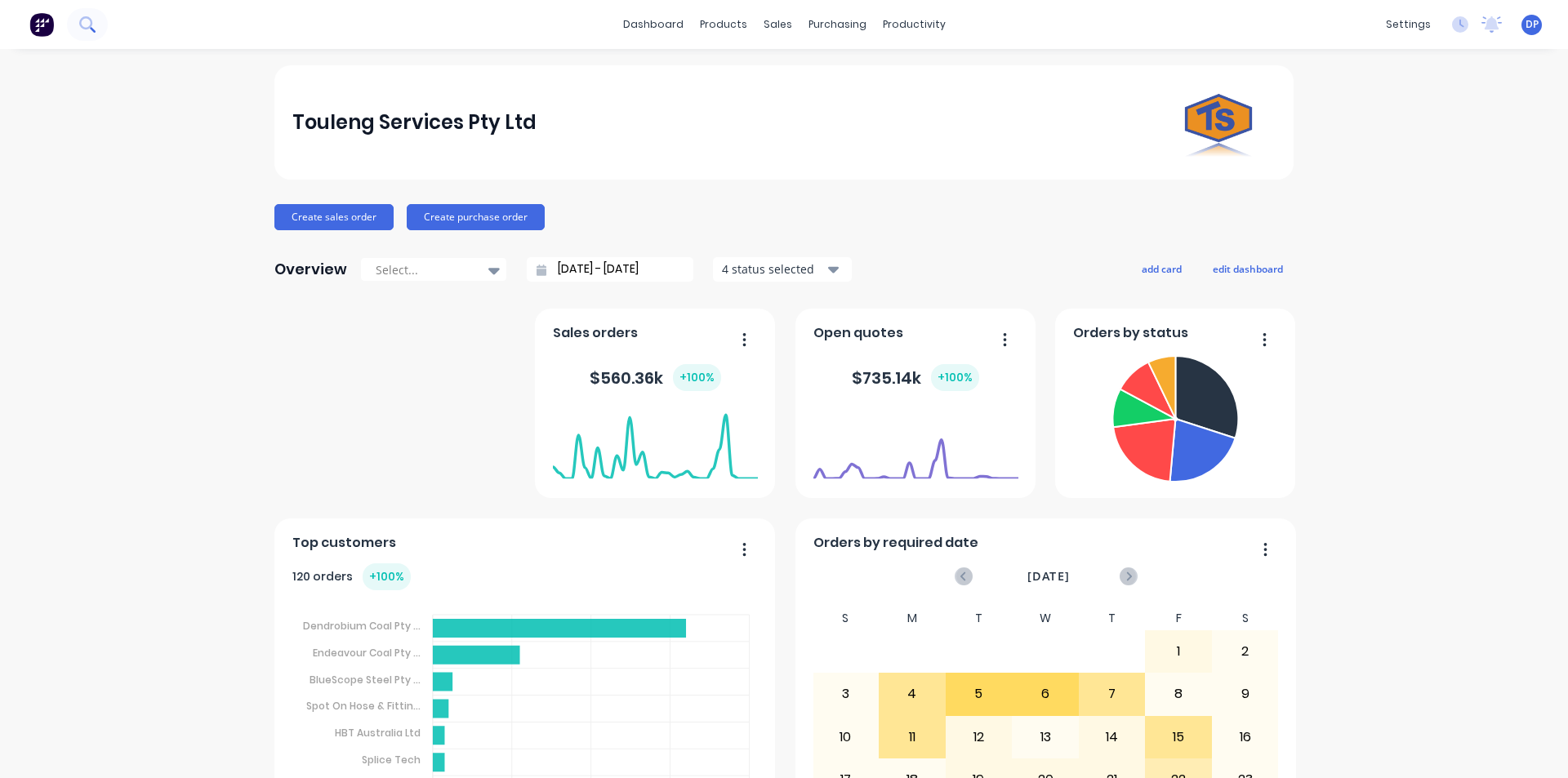
click at [96, 20] on button at bounding box center [88, 24] width 41 height 33
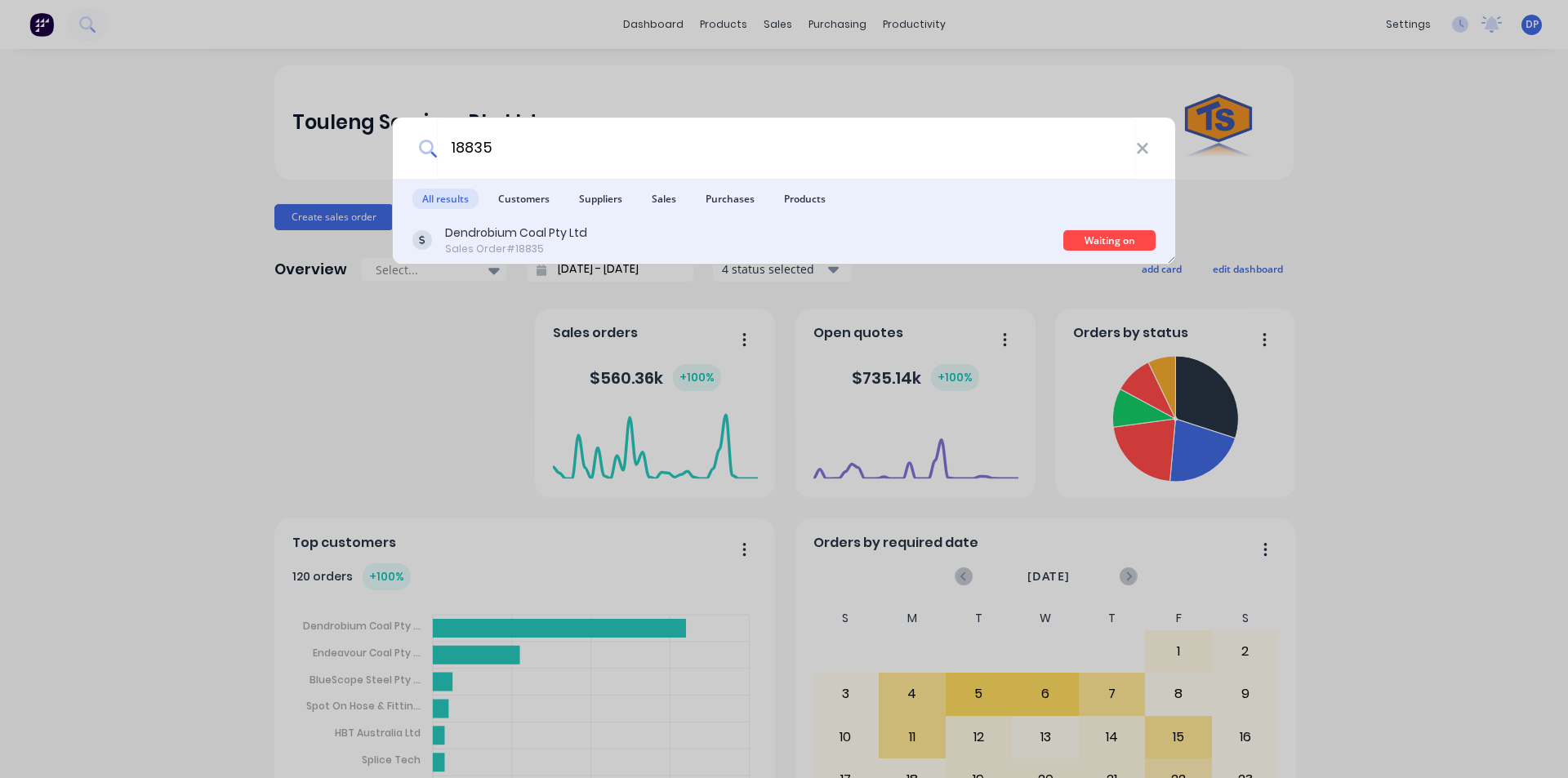
type input "18835"
click at [642, 249] on div "Dendrobium Coal Pty Ltd Sales Order #18835" at bounding box center [738, 240] width 651 height 32
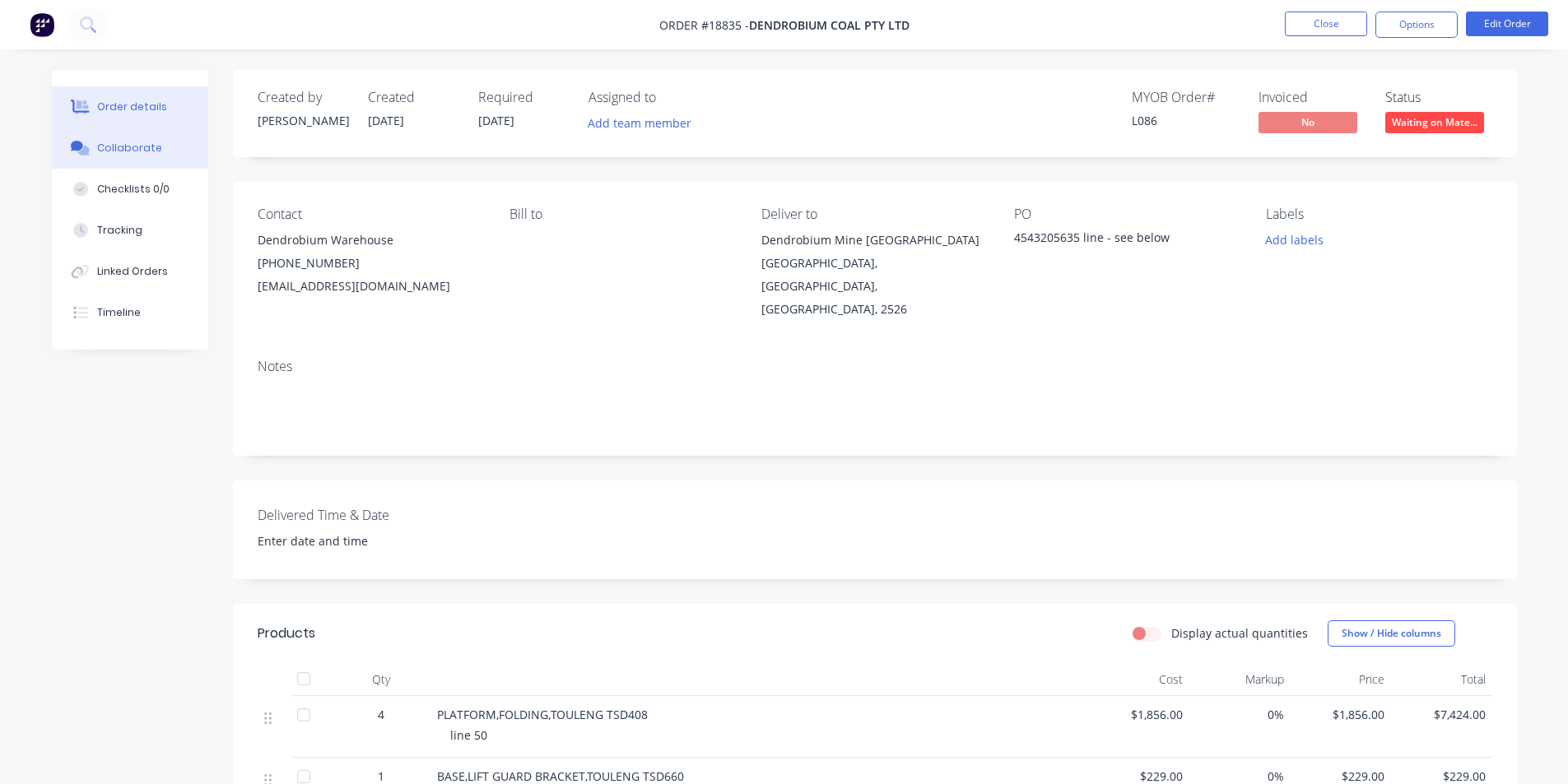
click at [129, 138] on button "Collaborate" at bounding box center [130, 148] width 156 height 41
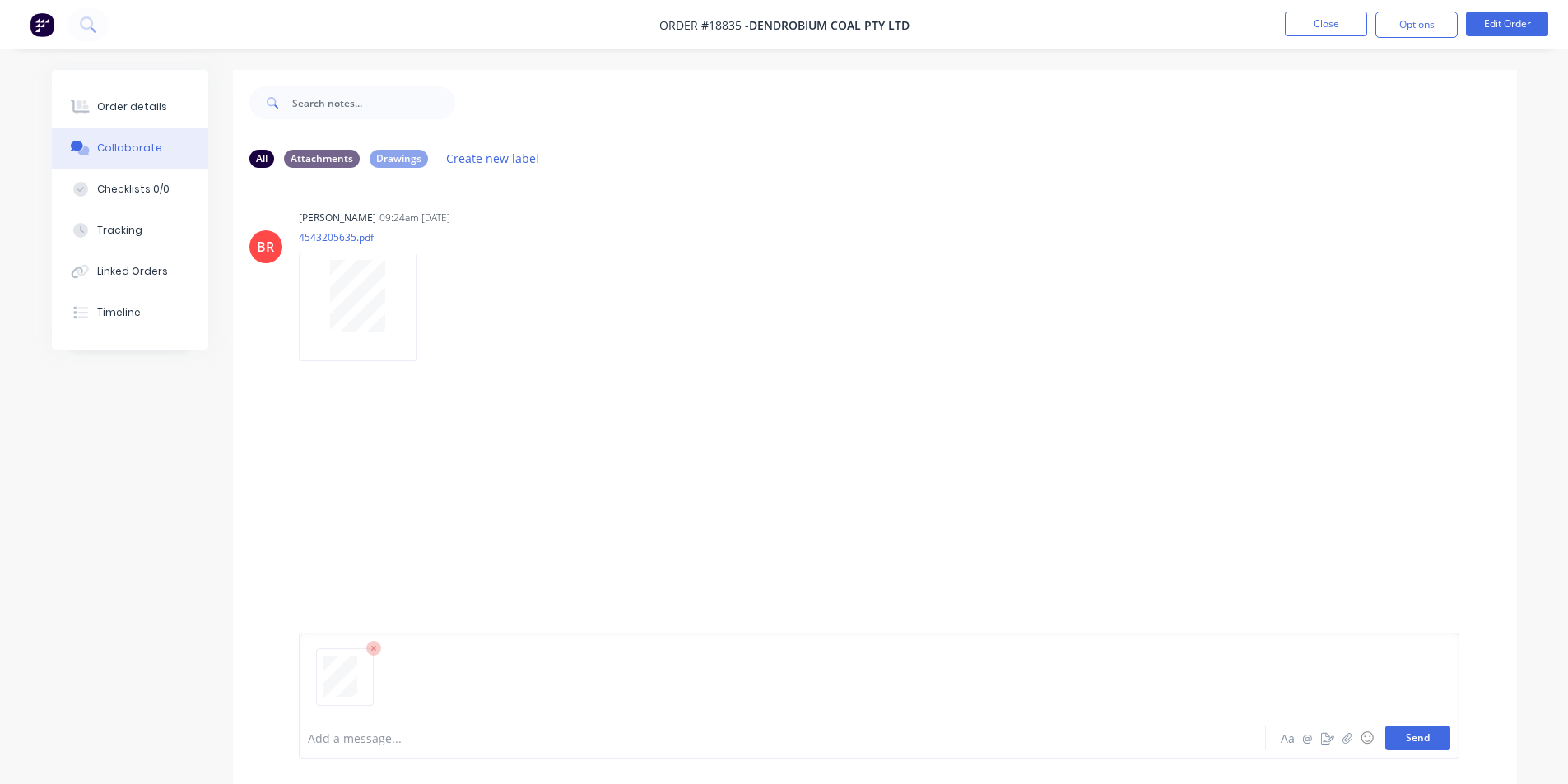
click at [1436, 740] on button "Send" at bounding box center [1417, 738] width 65 height 24
click at [1429, 732] on button "Send" at bounding box center [1417, 738] width 65 height 24
click at [42, 15] on img at bounding box center [41, 24] width 24 height 24
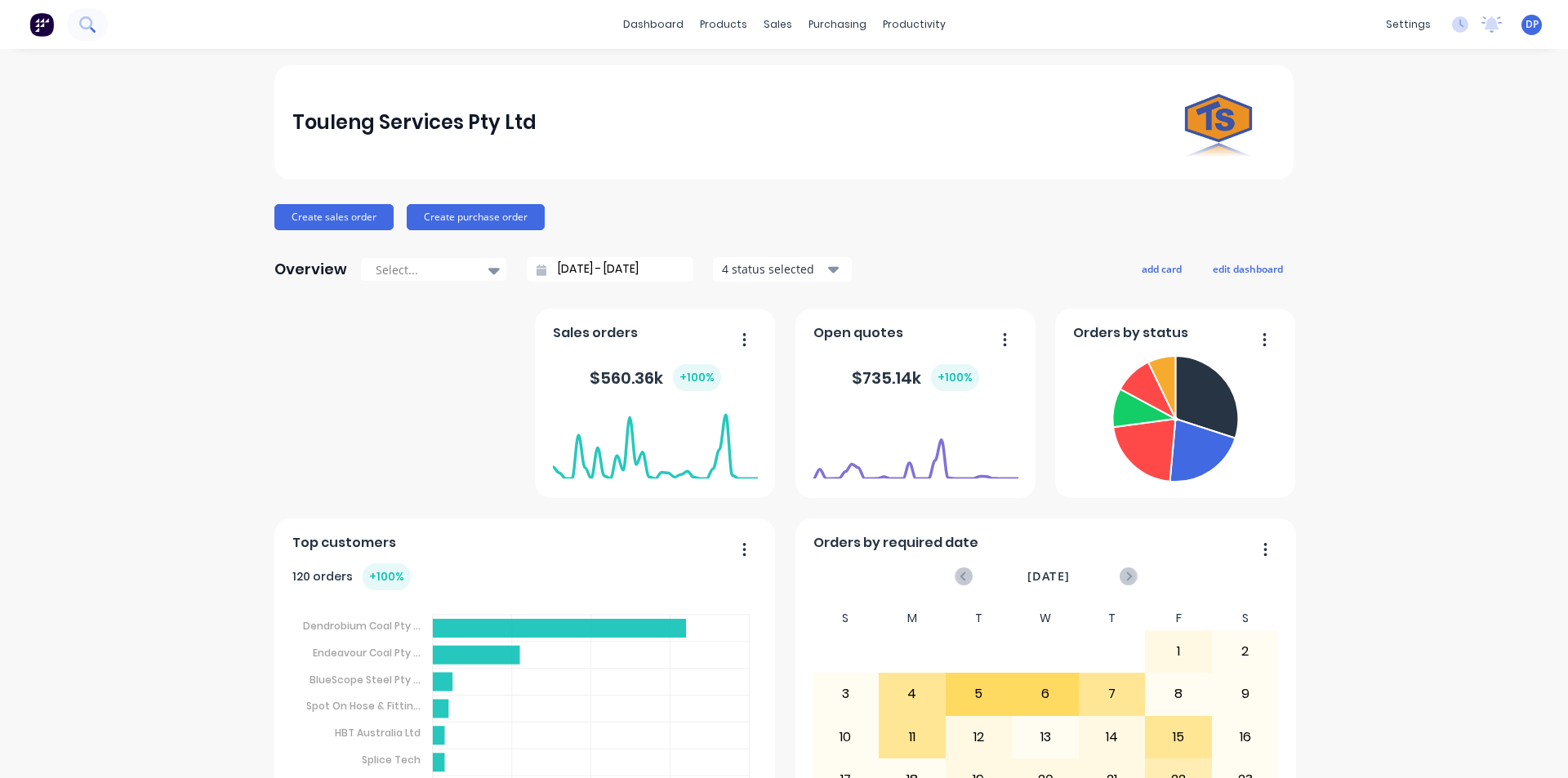
click at [90, 26] on icon at bounding box center [86, 22] width 13 height 13
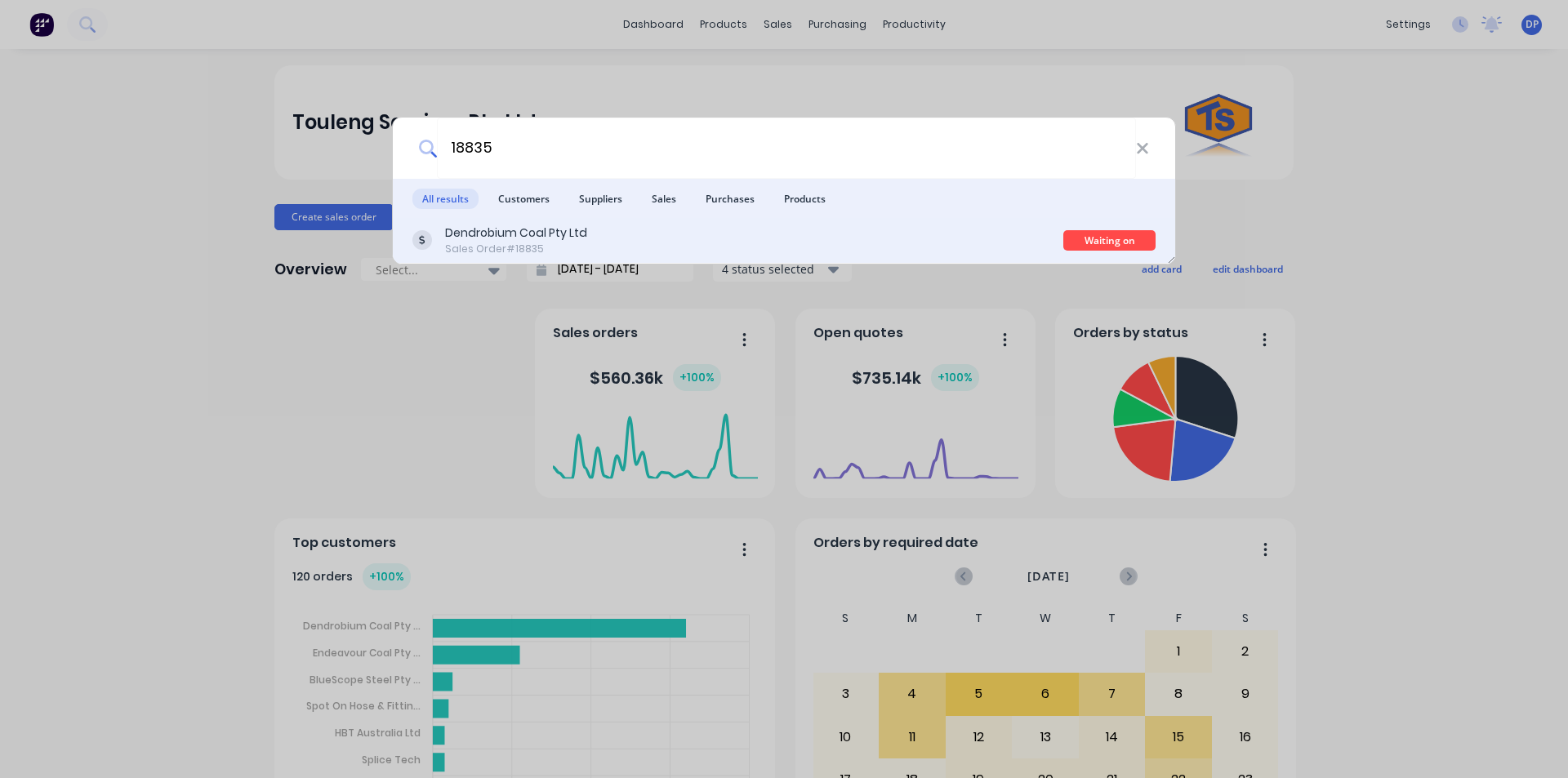
type input "18835"
click at [558, 254] on div "Sales Order #18835" at bounding box center [516, 250] width 142 height 15
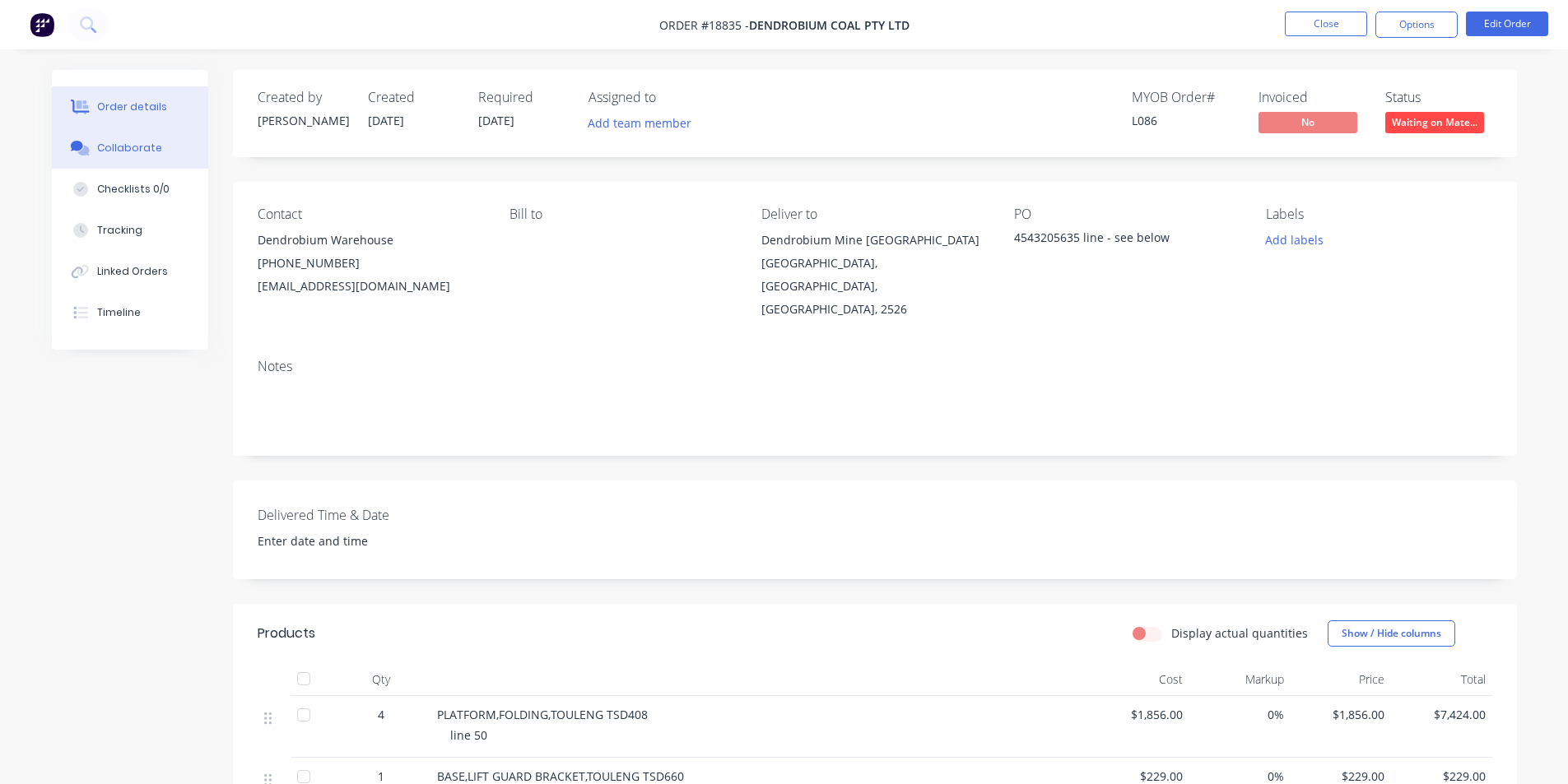
click at [91, 142] on div at bounding box center [80, 148] width 24 height 15
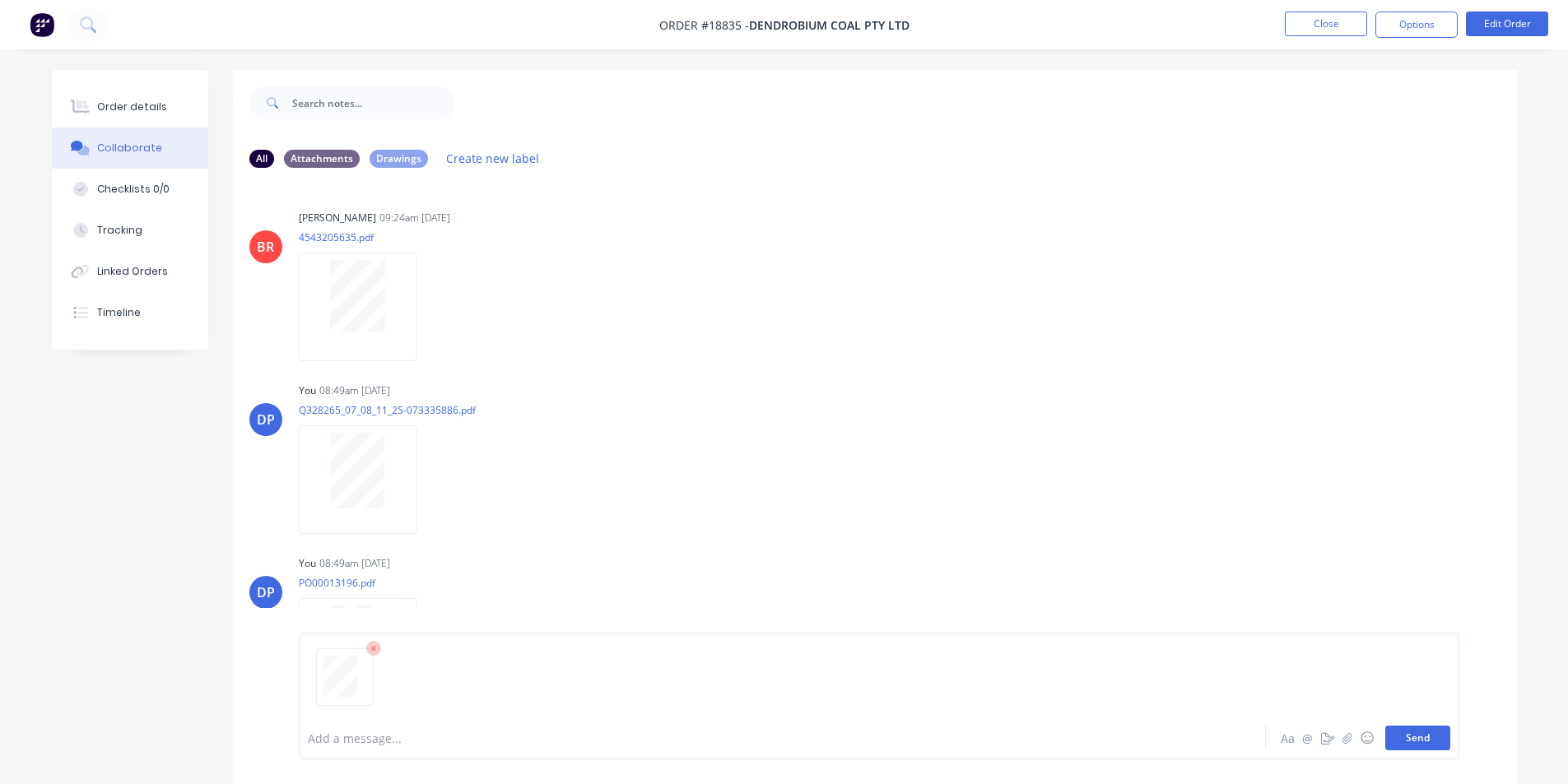
click at [1427, 735] on button "Send" at bounding box center [1417, 738] width 65 height 24
drag, startPoint x: 1413, startPoint y: 732, endPoint x: 1405, endPoint y: 723, distance: 12.0
click at [1413, 732] on button "Send" at bounding box center [1417, 738] width 65 height 24
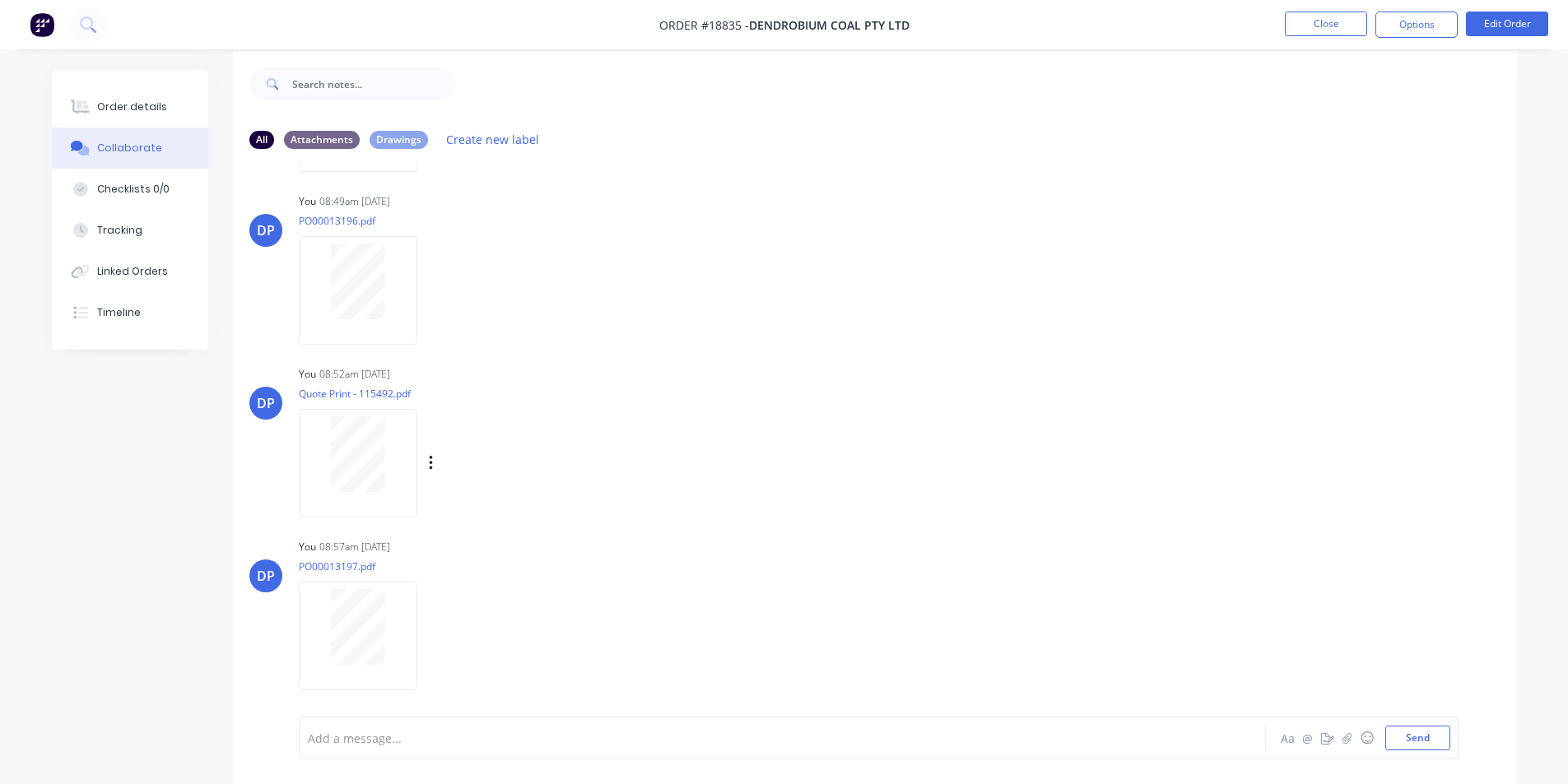
scroll to position [24, 0]
click at [43, 32] on img at bounding box center [41, 24] width 24 height 24
